Goal: Task Accomplishment & Management: Manage account settings

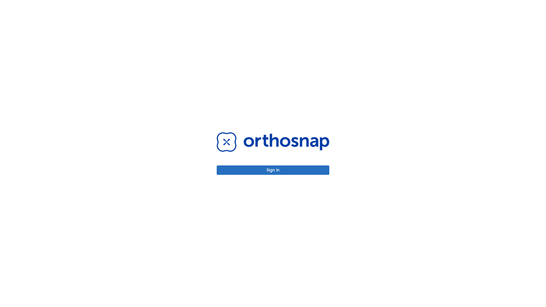
click at [273, 170] on button "Sign in" at bounding box center [273, 169] width 113 height 9
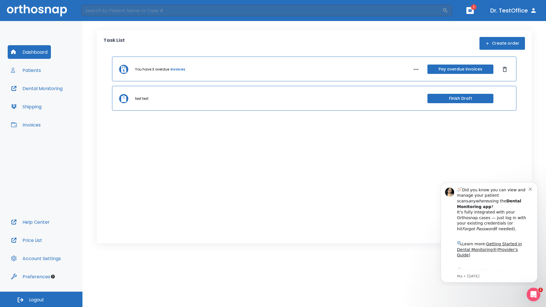
click at [41, 299] on span "Logout" at bounding box center [36, 300] width 15 height 6
